Goal: Navigation & Orientation: Understand site structure

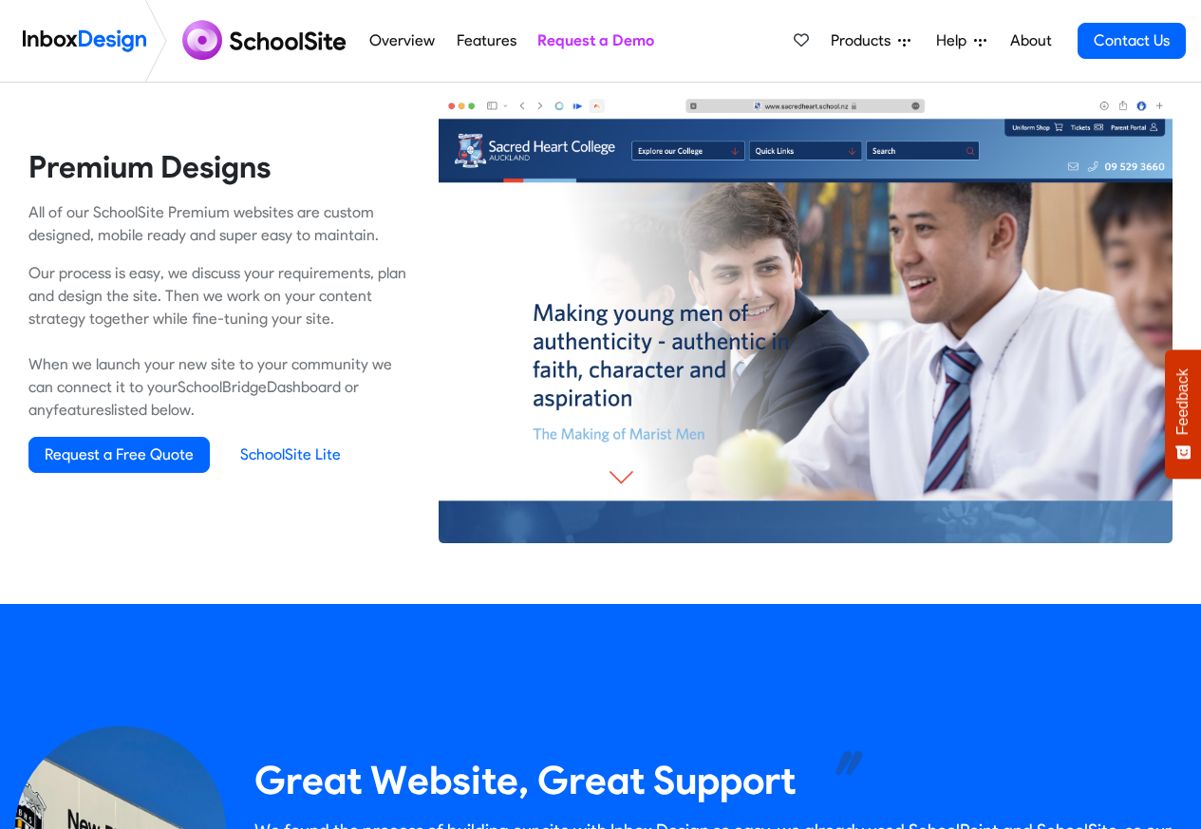
scroll to position [1253, 0]
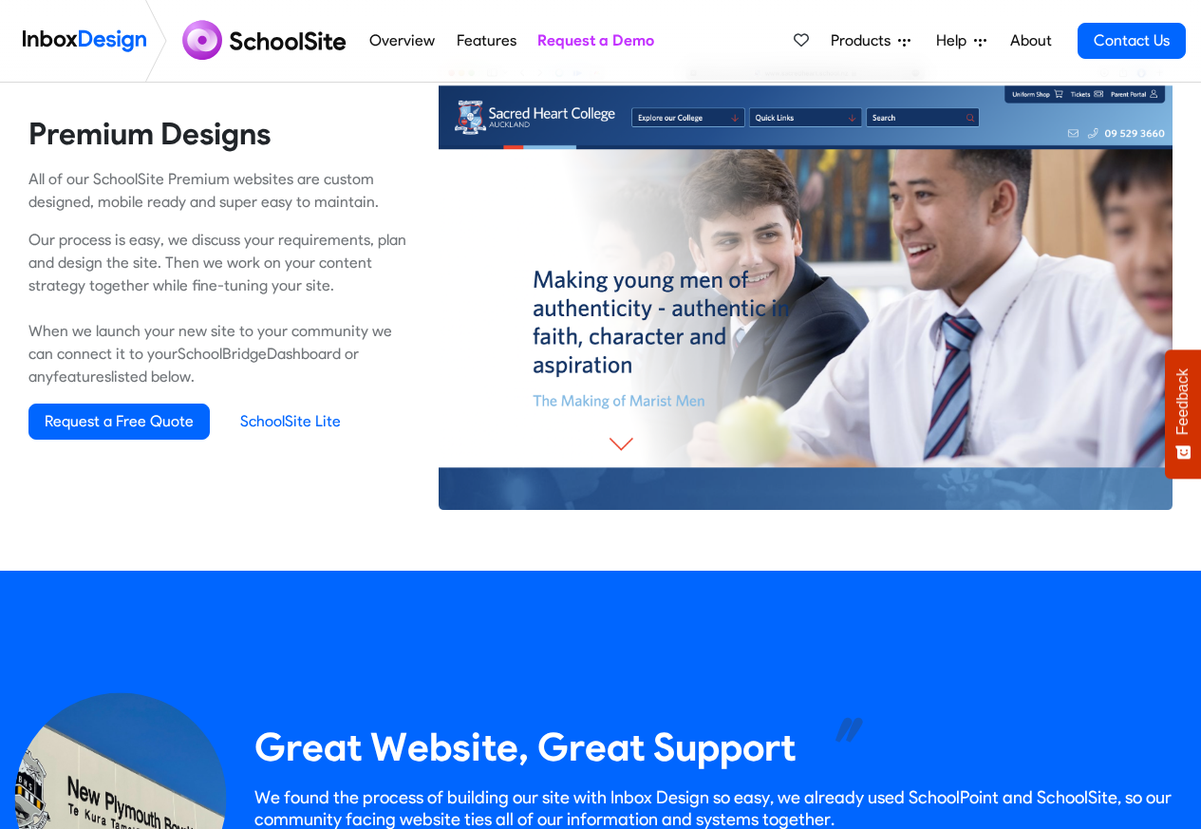
click at [381, 42] on link "Overview" at bounding box center [403, 41] width 76 height 38
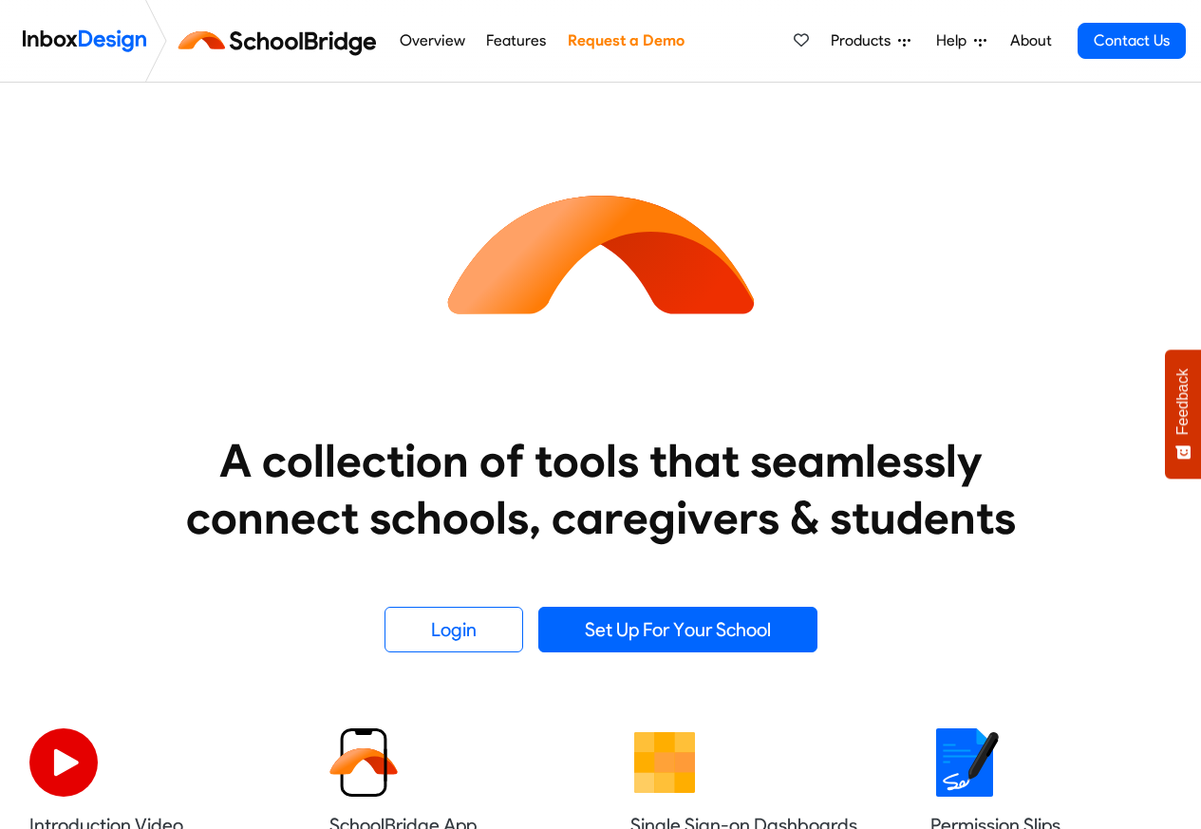
click at [867, 44] on span "Products" at bounding box center [864, 40] width 67 height 23
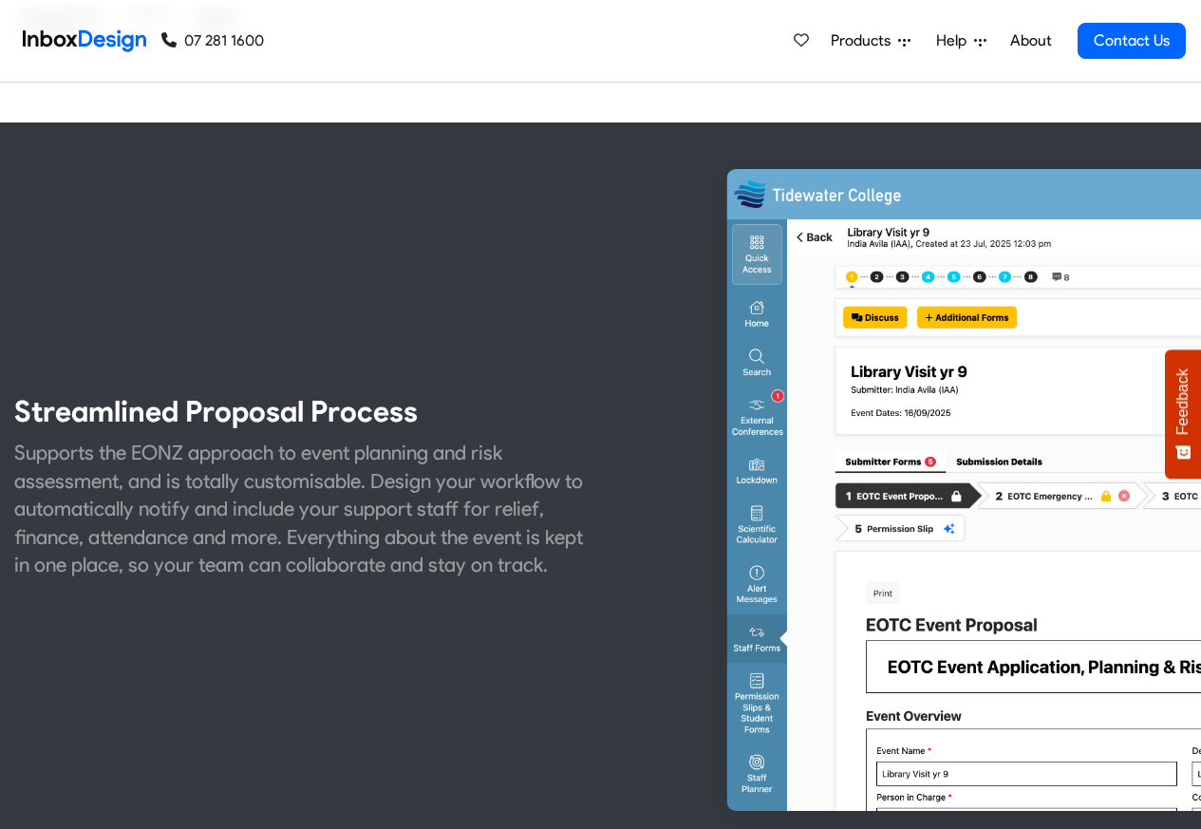
scroll to position [797, 0]
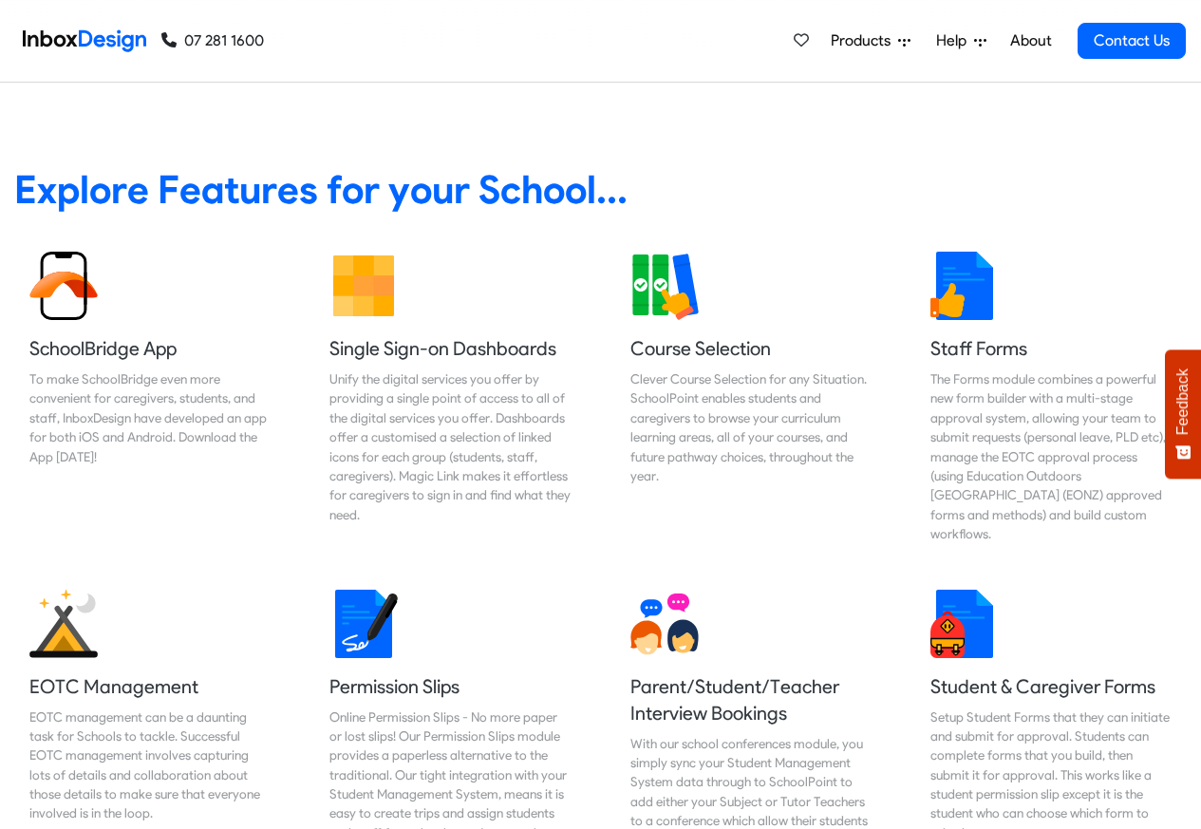
scroll to position [797, 0]
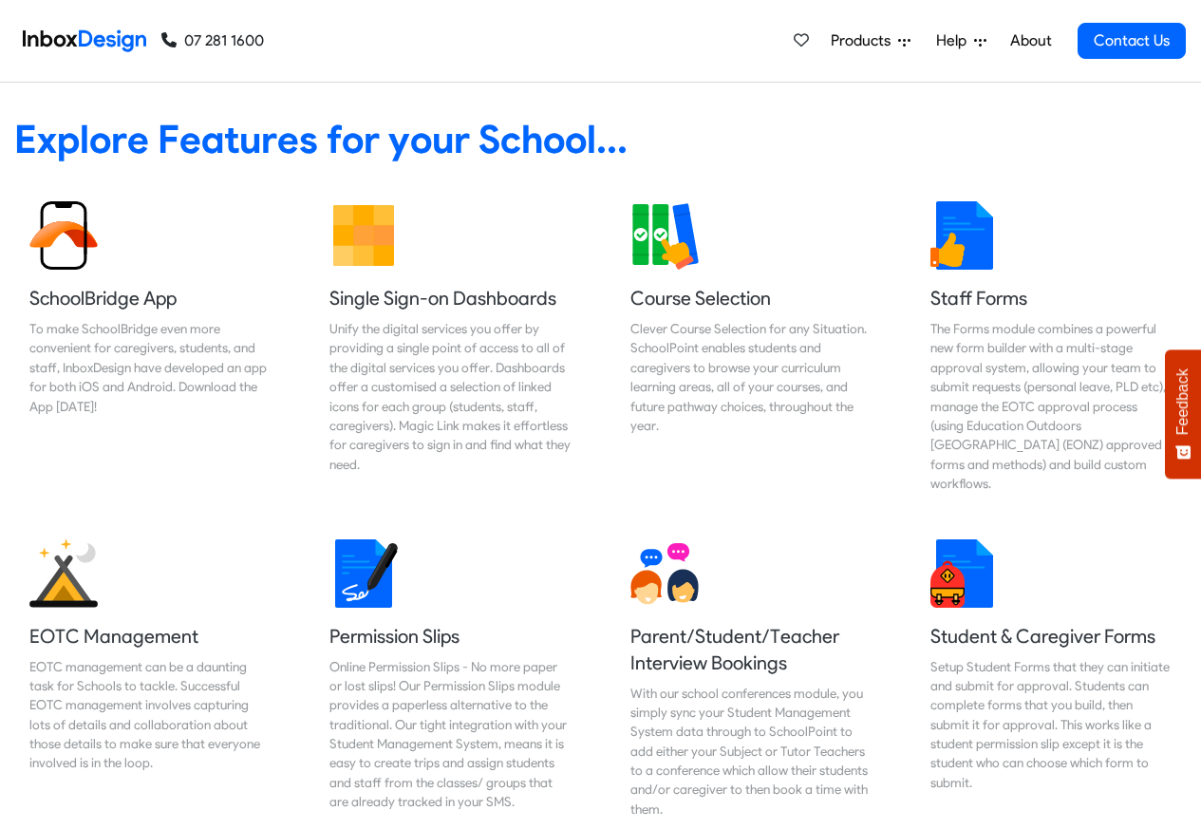
click at [1023, 43] on link "About" at bounding box center [1030, 41] width 52 height 38
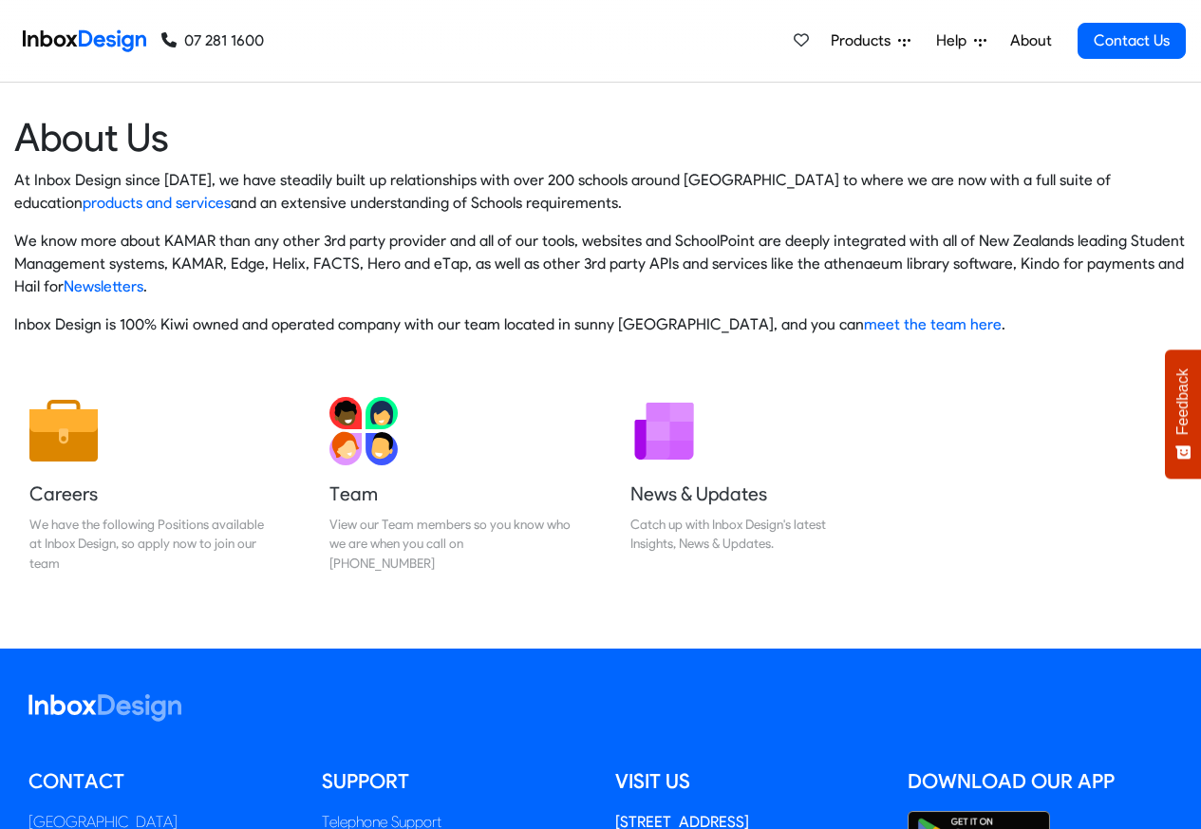
click at [921, 43] on li "Products Mobile APP Pricing Free Webinars & Training Browse all Features Login" at bounding box center [869, 41] width 105 height 38
click at [935, 41] on link "Help" at bounding box center [960, 41] width 65 height 38
